Goal: Task Accomplishment & Management: Manage account settings

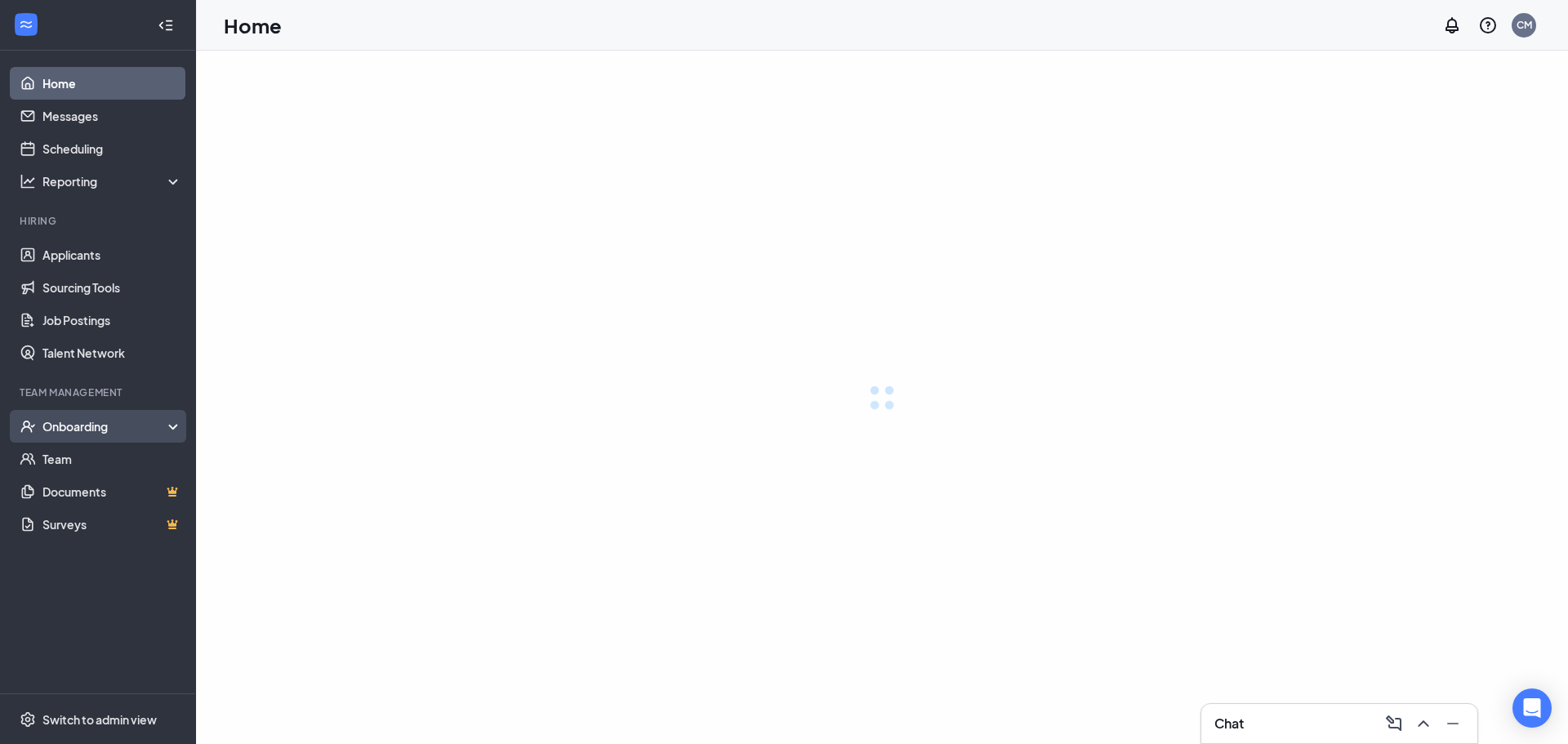
click at [92, 435] on div "Onboarding" at bounding box center [112, 425] width 141 height 16
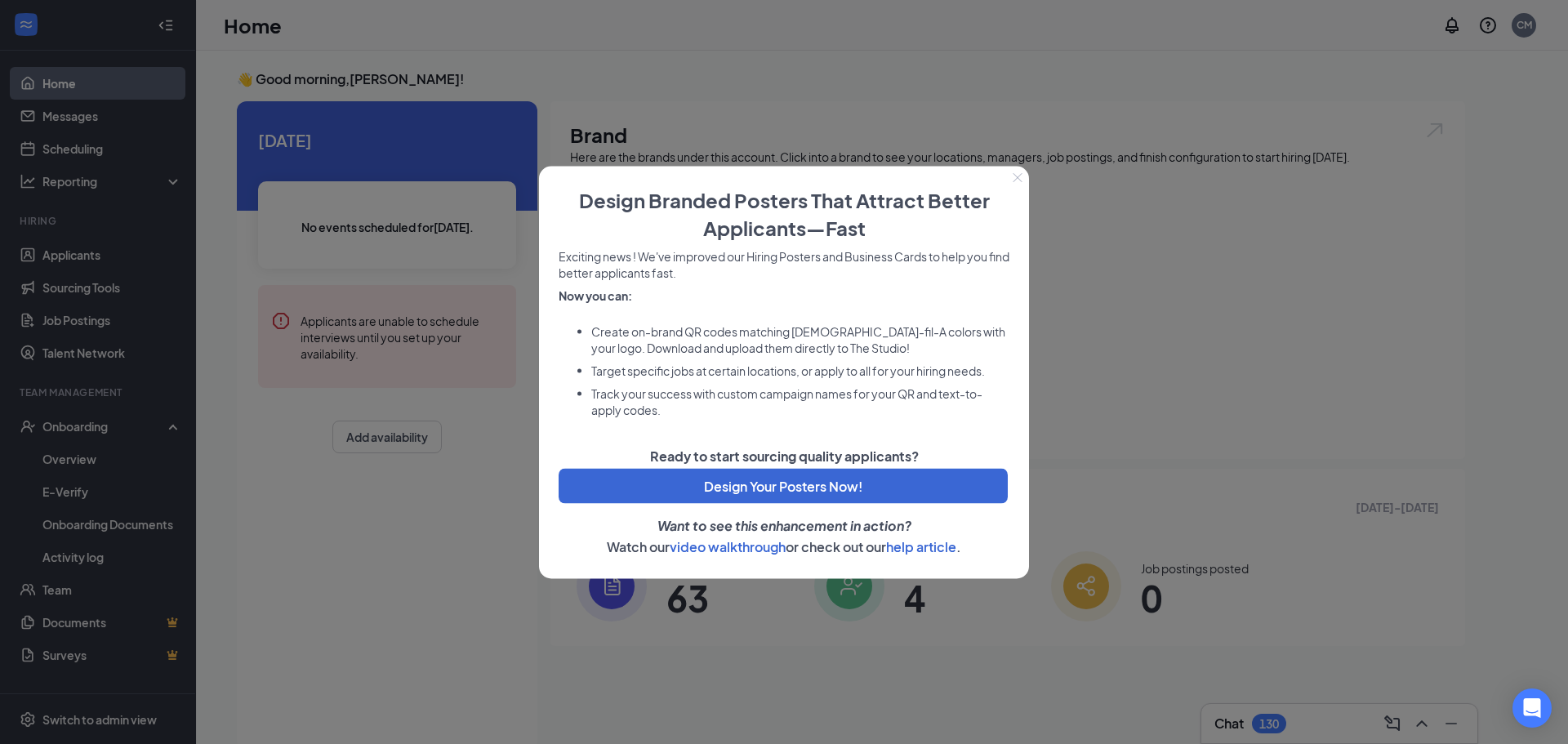
click at [1017, 170] on button "Close" at bounding box center [1017, 177] width 22 height 22
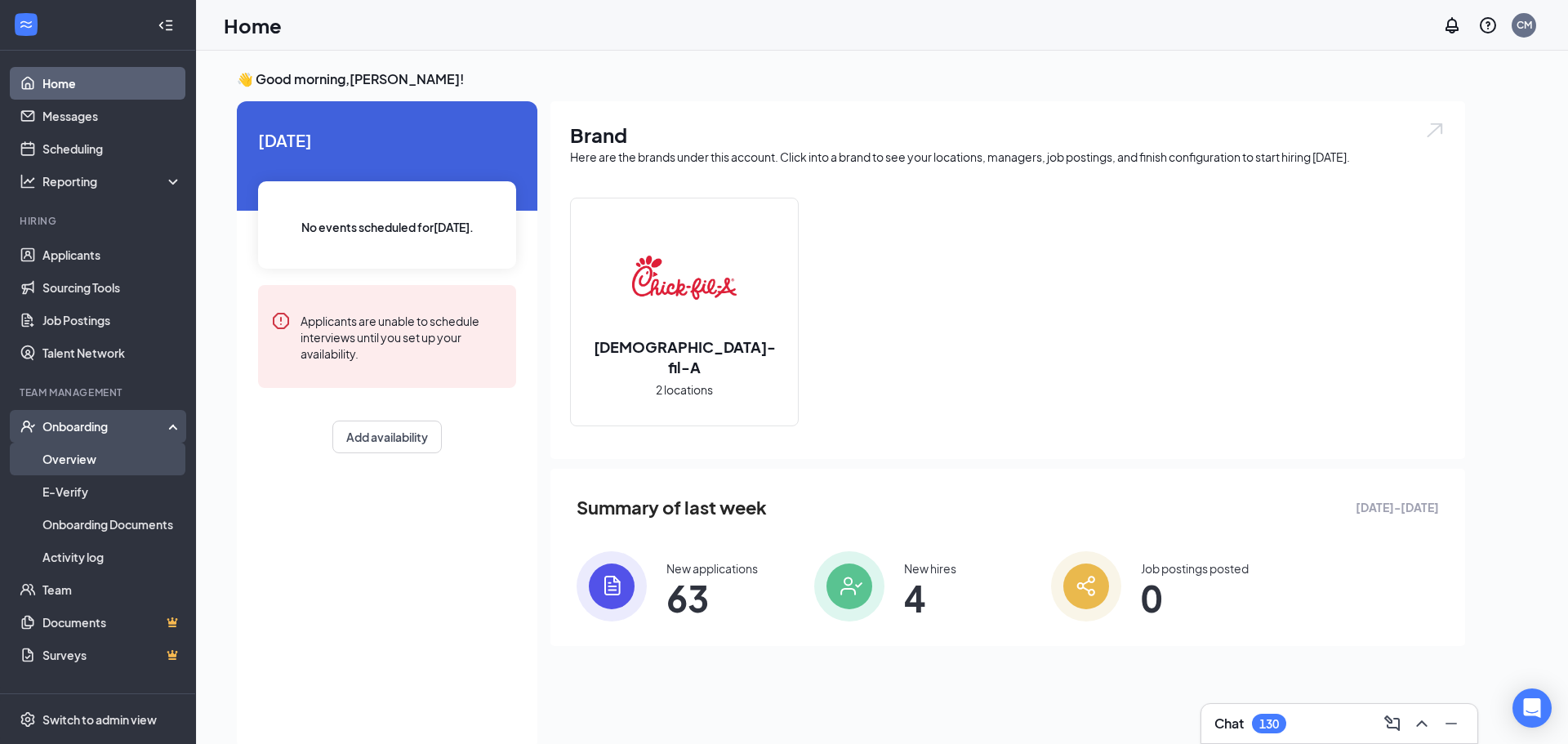
click at [62, 461] on link "Overview" at bounding box center [112, 458] width 140 height 33
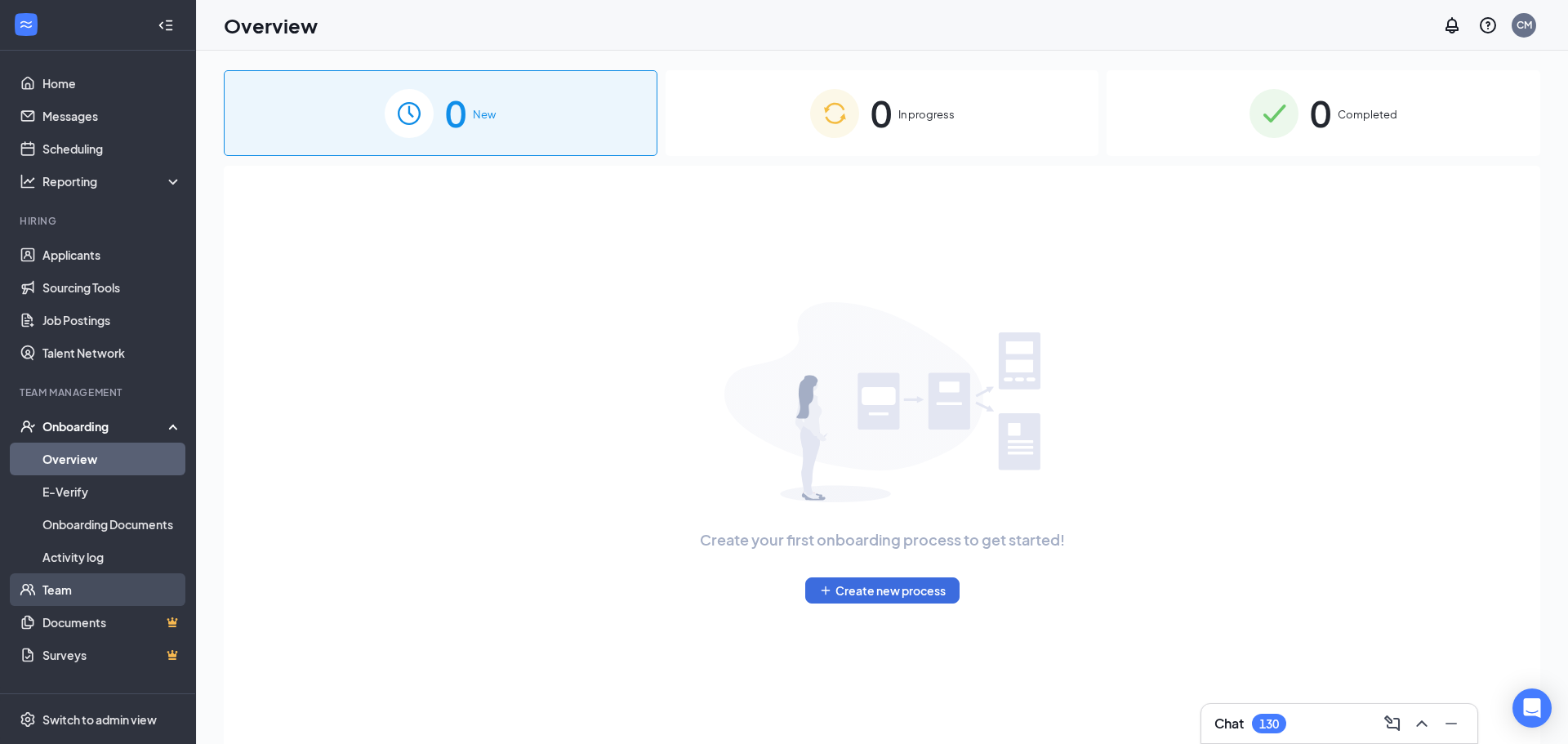
click at [56, 594] on link "Team" at bounding box center [112, 589] width 140 height 33
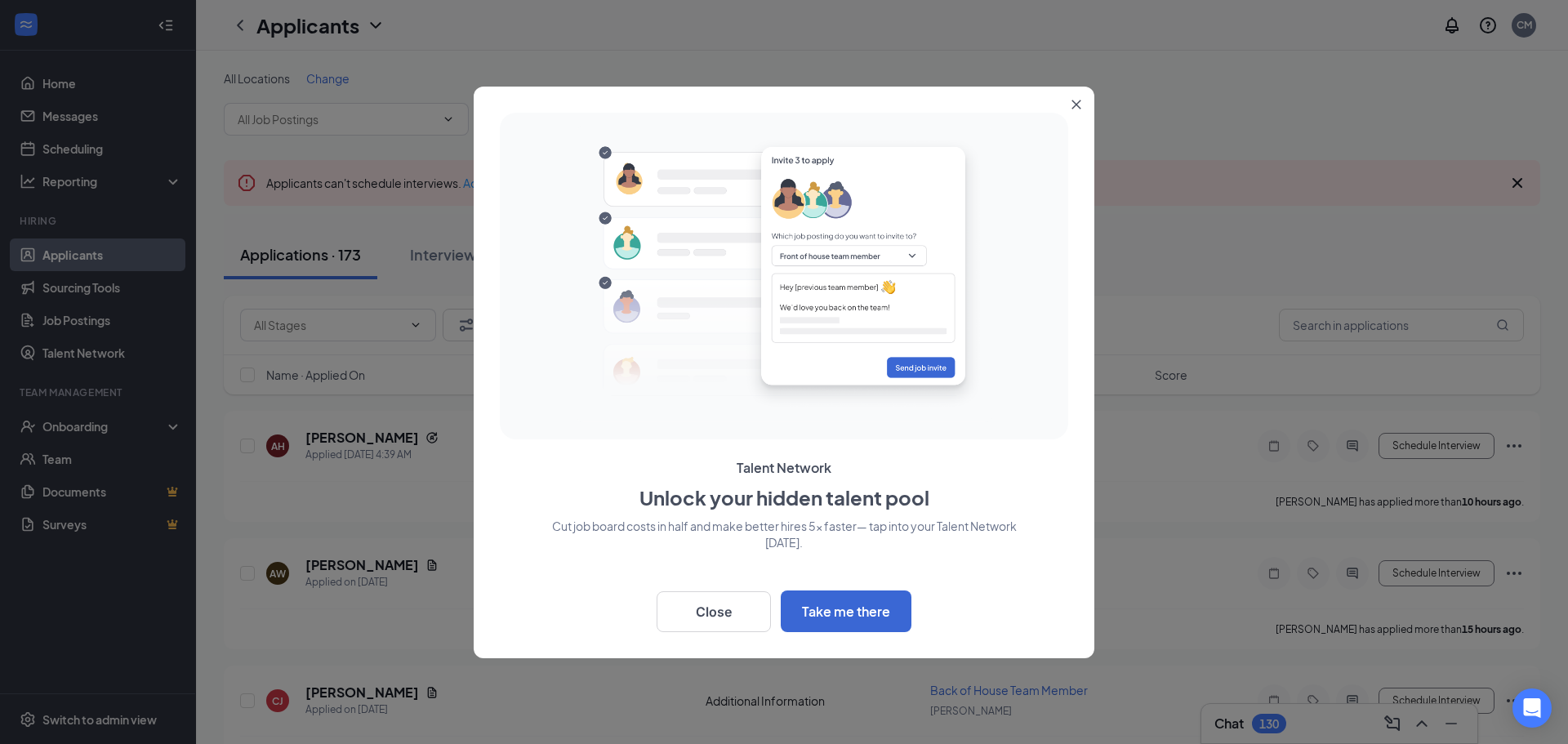
click at [1074, 98] on button "Close" at bounding box center [1079, 100] width 29 height 29
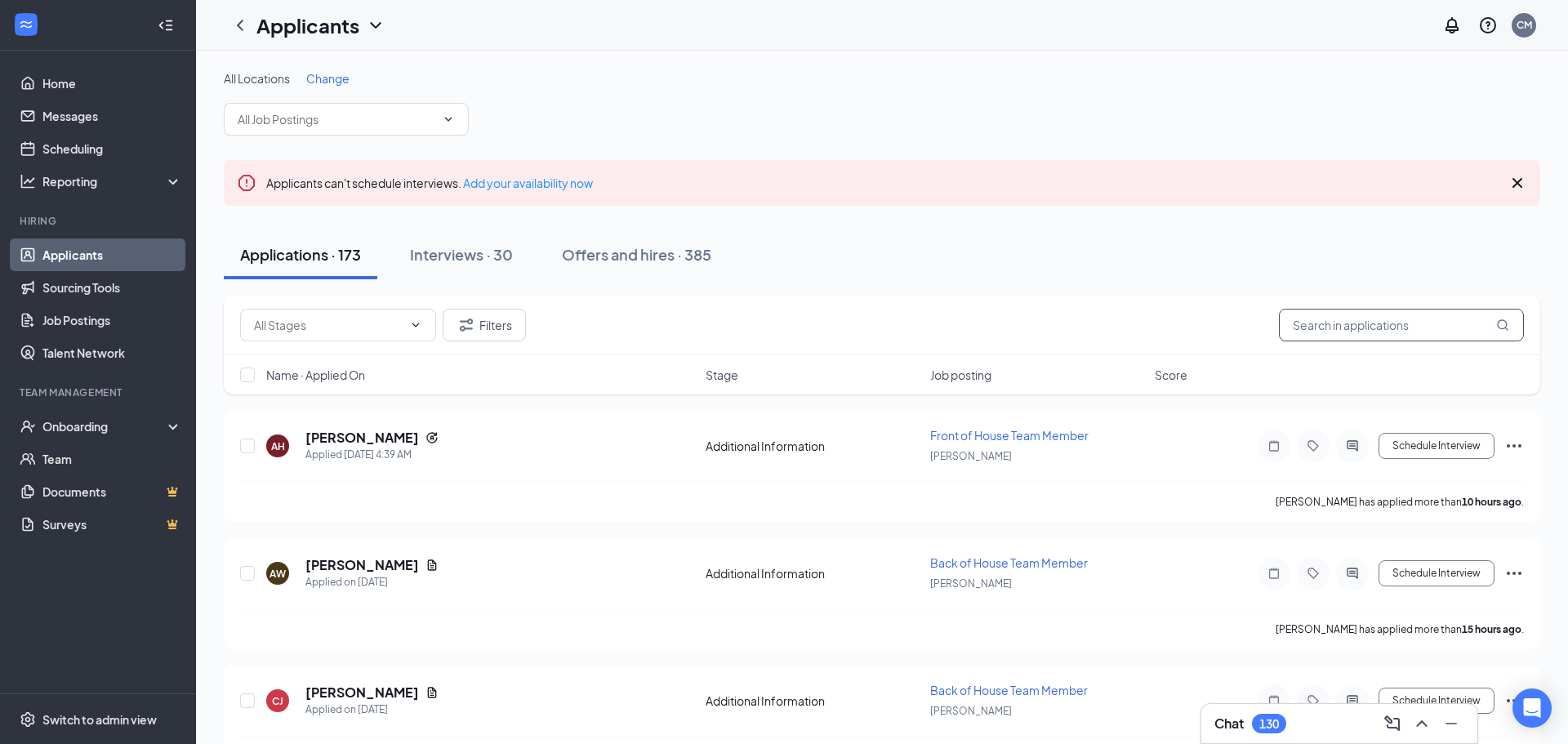
click at [1335, 327] on input "text" at bounding box center [1400, 324] width 245 height 33
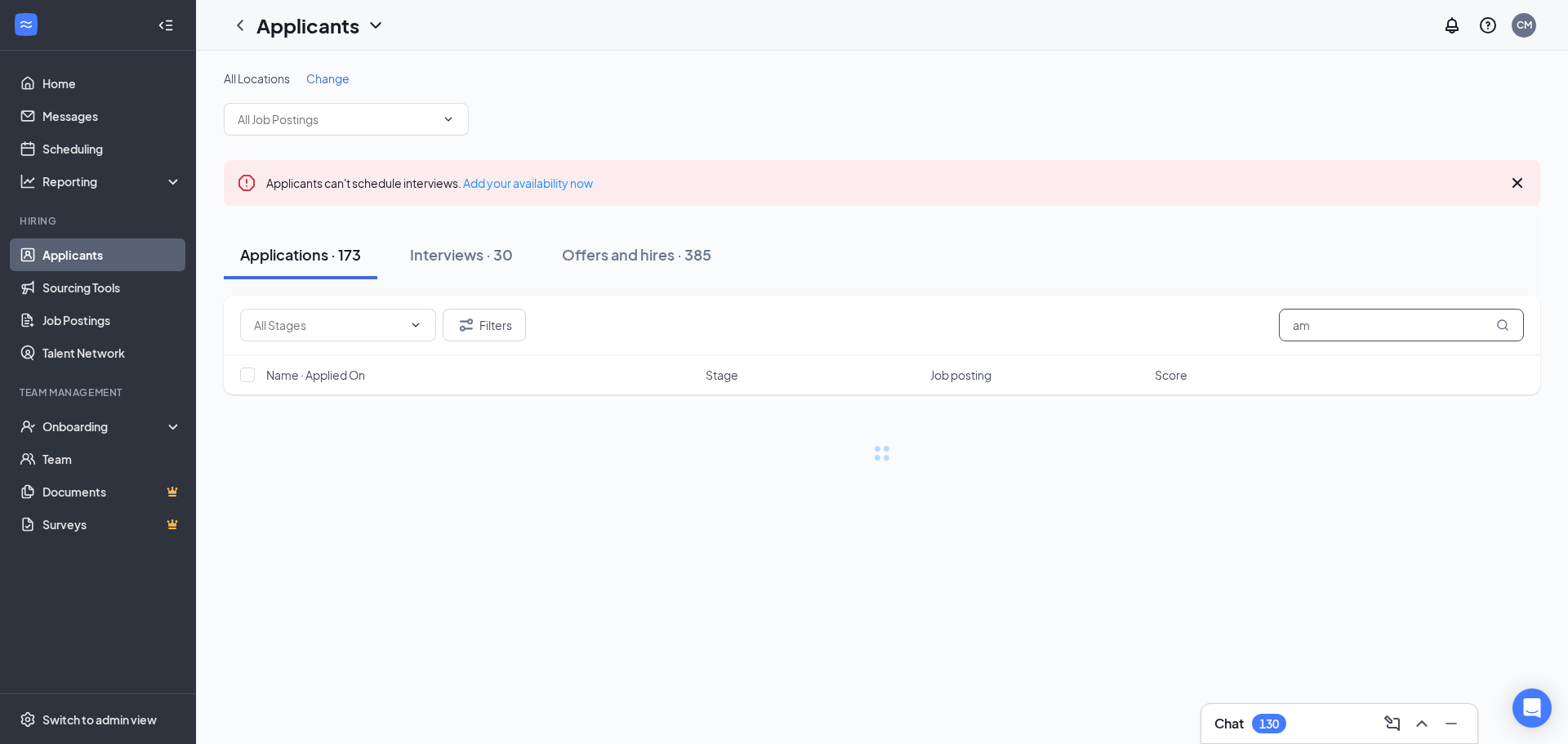
type input "amy"
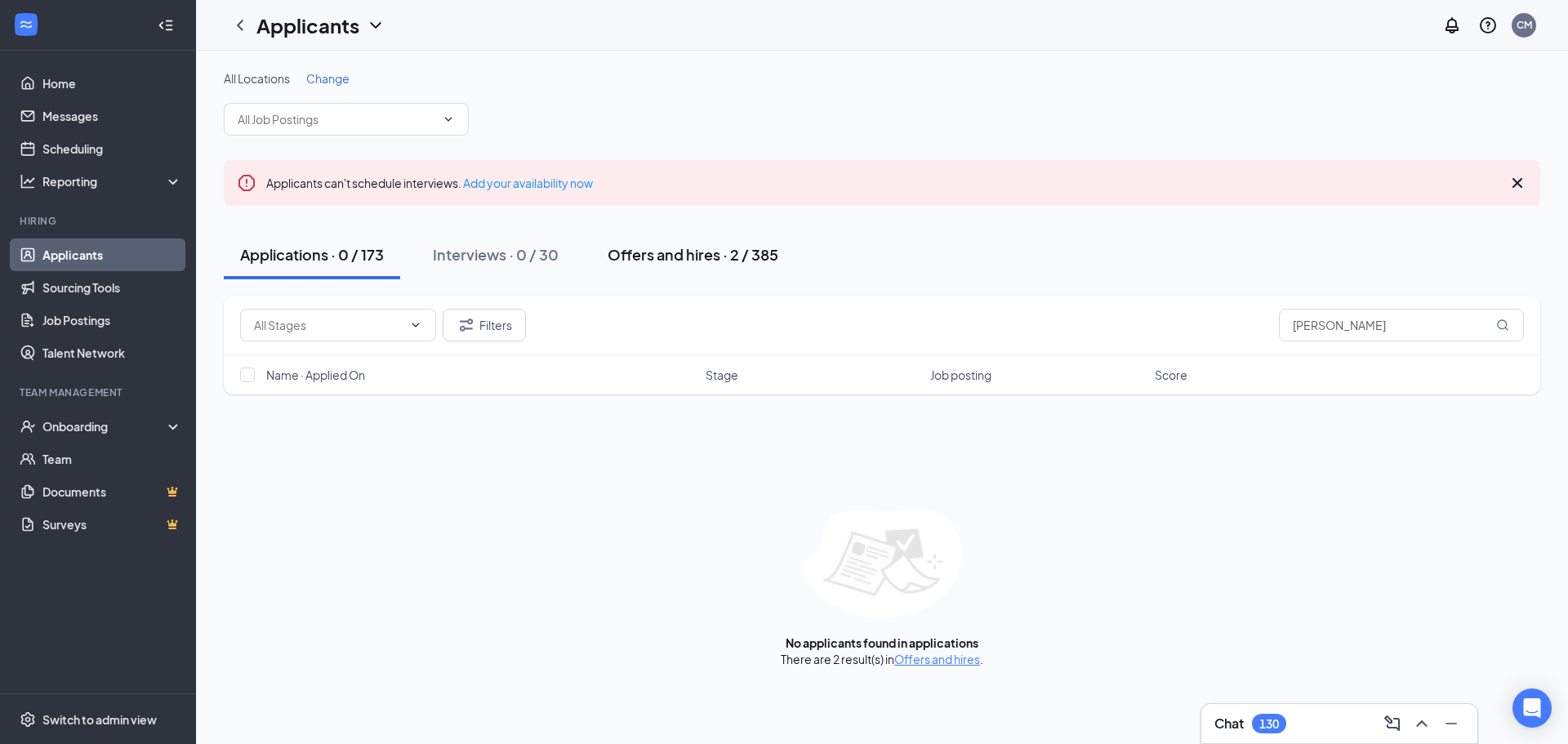
click at [618, 245] on div "Offers and hires · 2 / 385" at bounding box center [693, 255] width 171 height 21
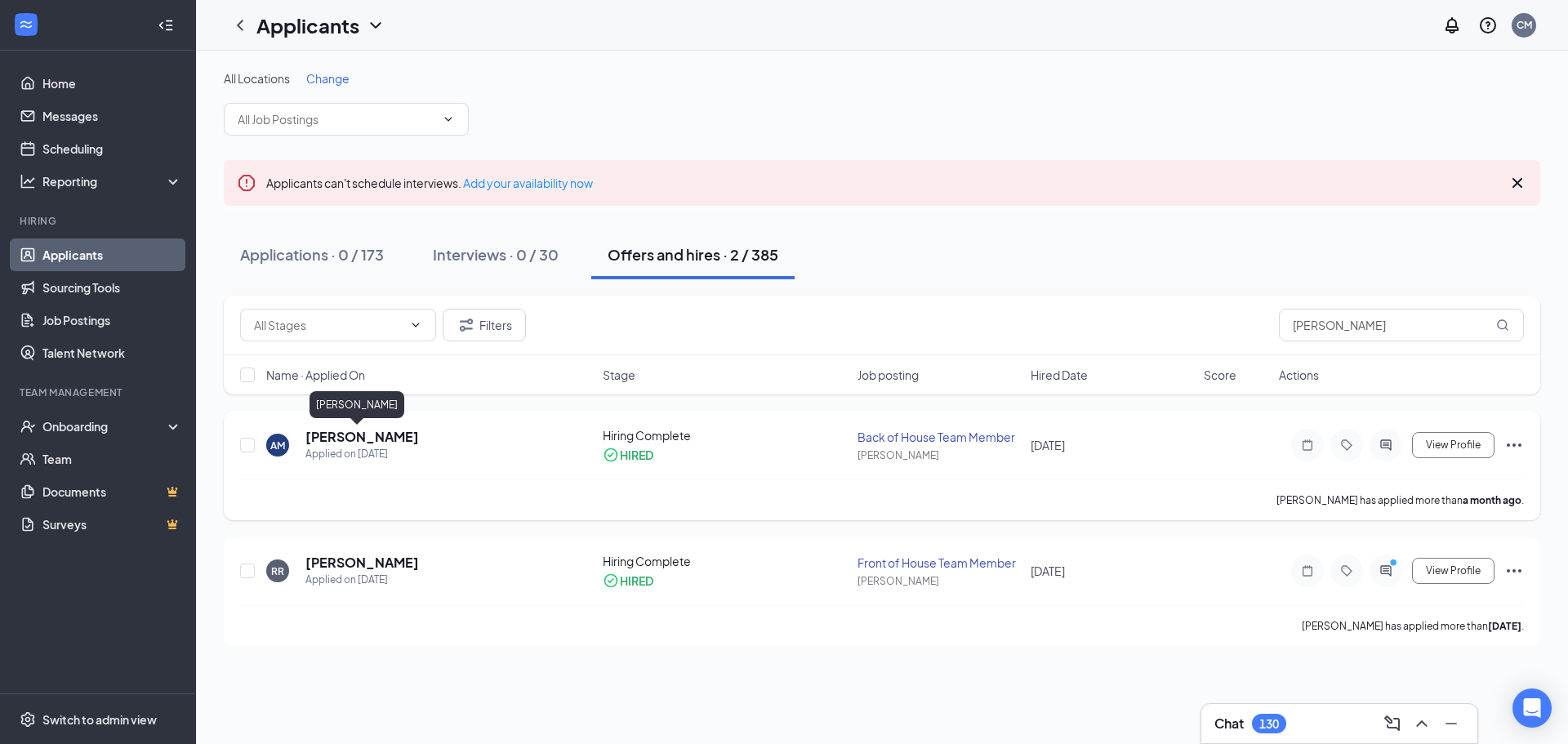
click at [326, 441] on h5 "Amy Merida" at bounding box center [362, 437] width 113 height 18
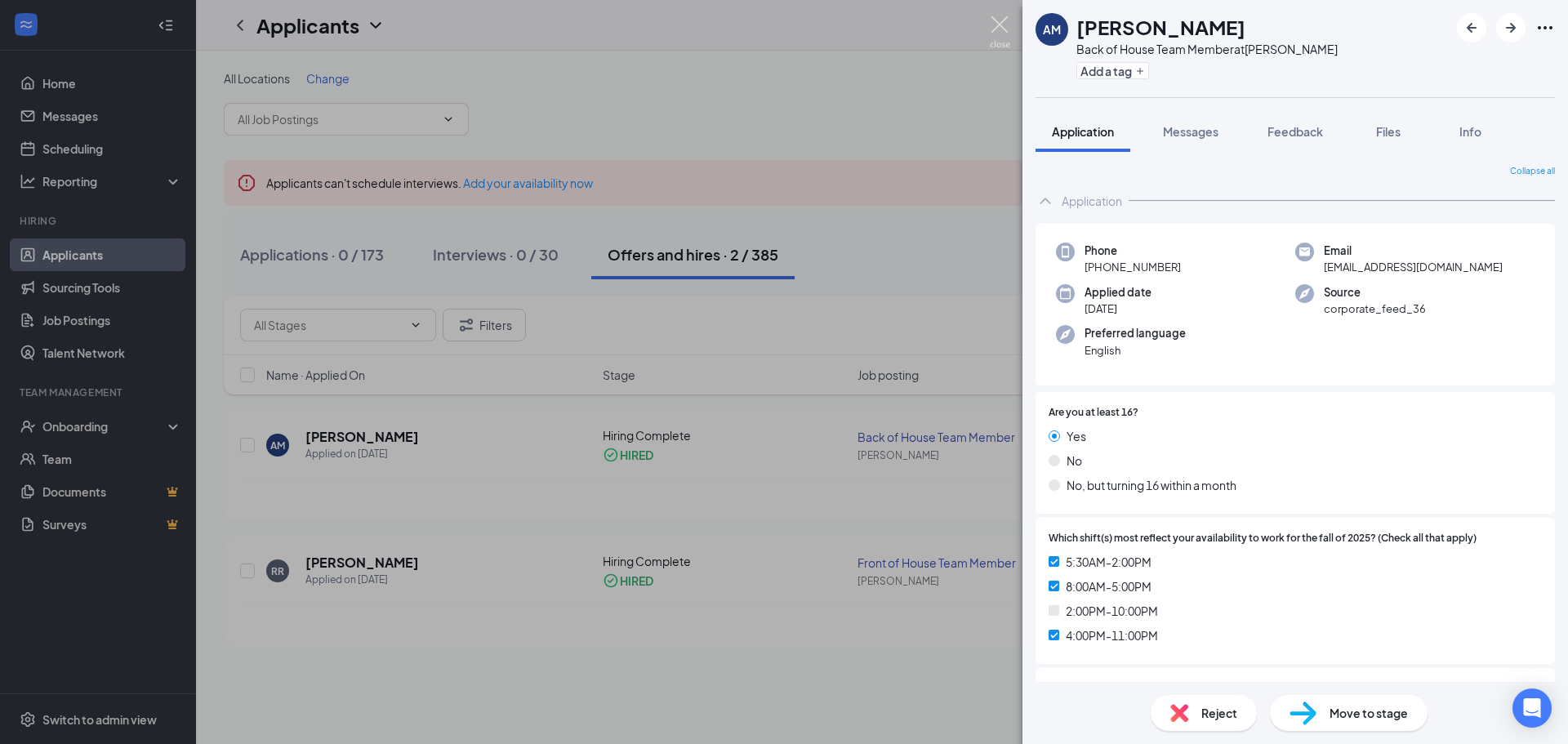
click at [1001, 30] on img at bounding box center [1000, 32] width 21 height 32
